Goal: Information Seeking & Learning: Learn about a topic

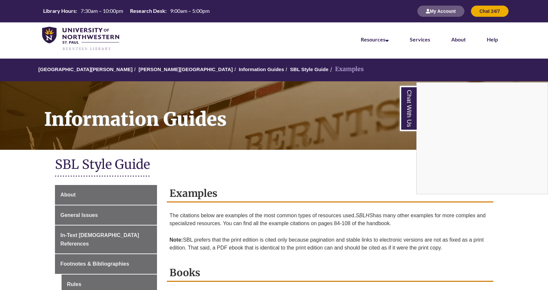
scroll to position [164, 0]
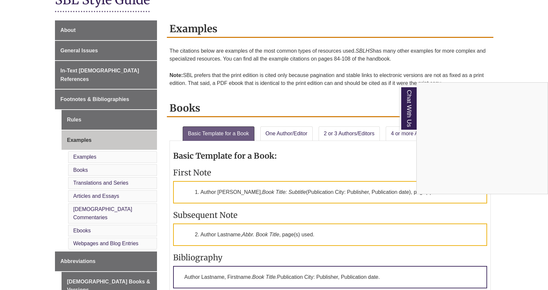
click at [97, 225] on div "Chat With Us" at bounding box center [274, 145] width 548 height 290
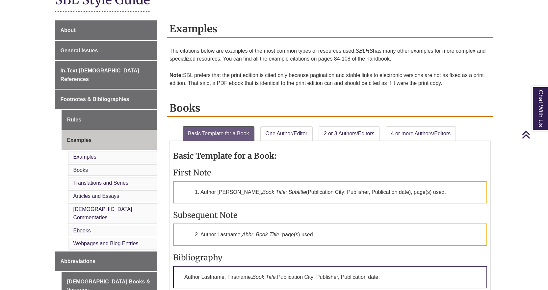
scroll to position [197, 0]
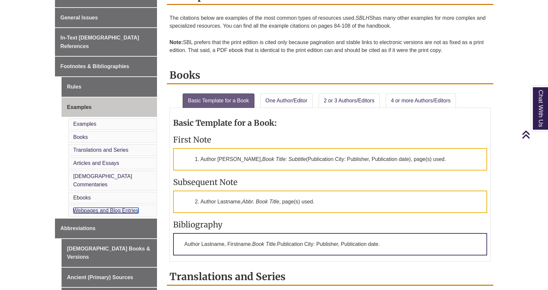
click at [92, 208] on link "Webpages and Blog Entries" at bounding box center [105, 211] width 65 height 6
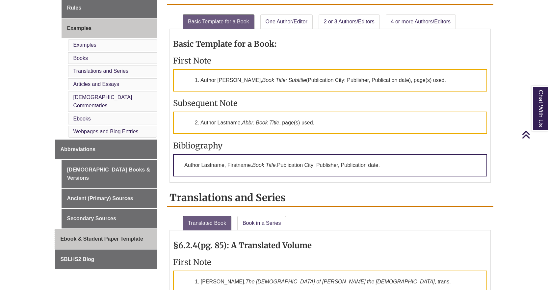
scroll to position [243, 0]
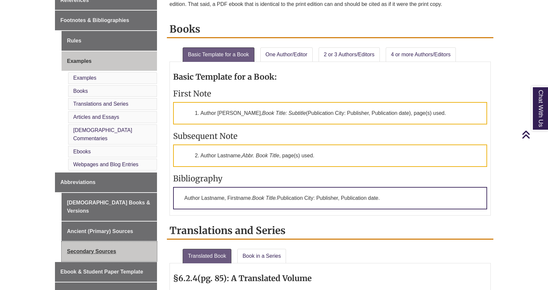
click at [117, 241] on link "Secondary Sources" at bounding box center [110, 251] width 96 height 20
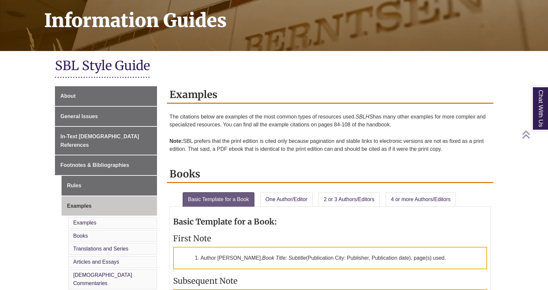
scroll to position [132, 0]
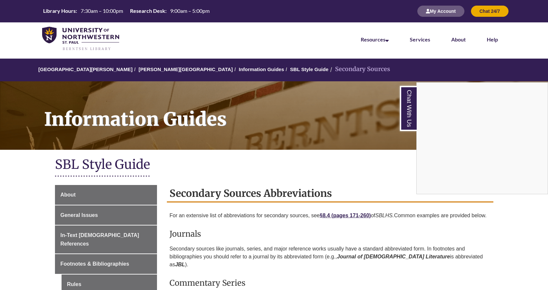
scroll to position [164, 0]
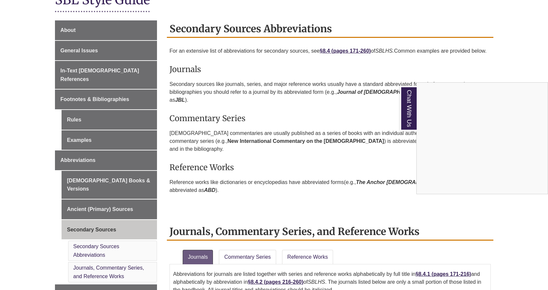
click at [71, 33] on div "Chat With Us" at bounding box center [274, 145] width 548 height 290
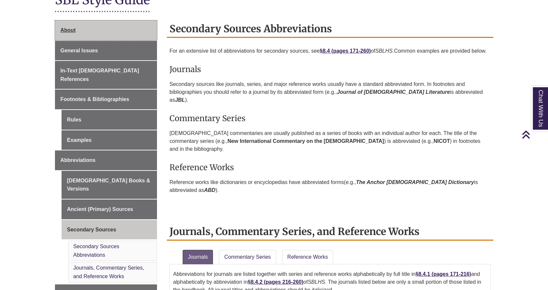
click at [71, 33] on span "About" at bounding box center [68, 30] width 15 height 6
